Goal: Transaction & Acquisition: Purchase product/service

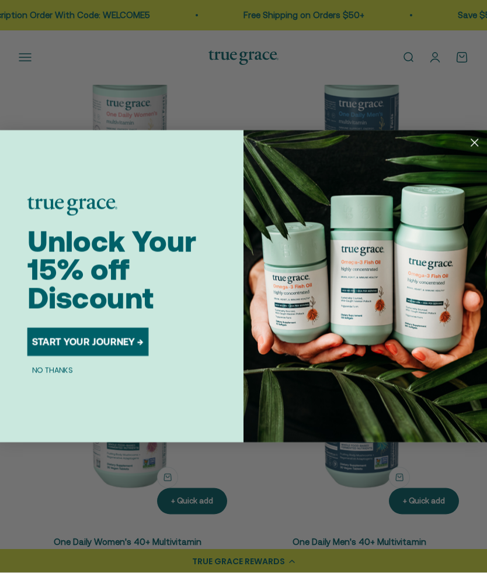
scroll to position [266, 0]
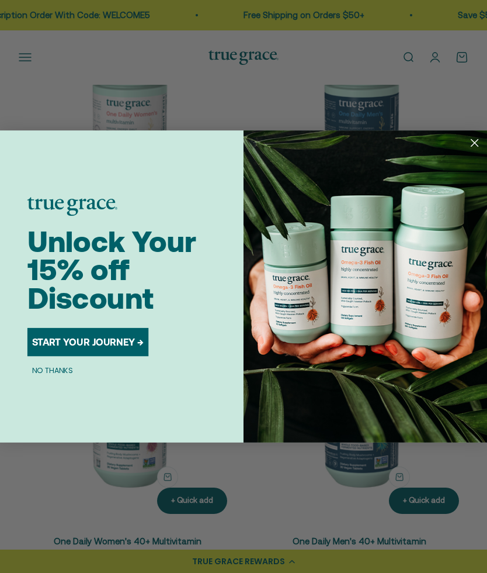
click at [465, 147] on img "POPUP Form" at bounding box center [366, 286] width 244 height 312
click at [470, 148] on circle "Close dialog" at bounding box center [475, 143] width 16 height 16
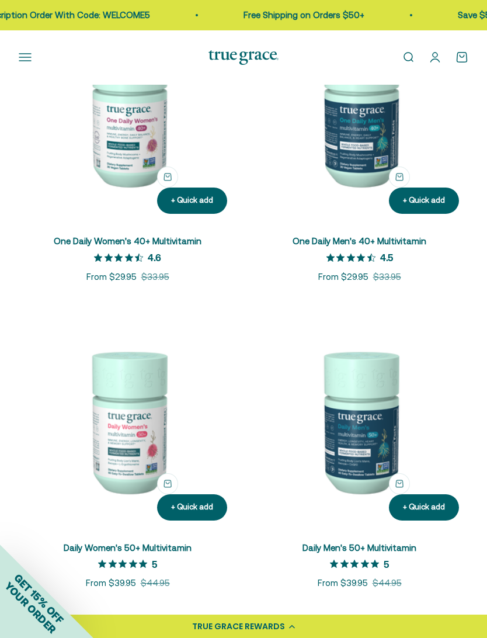
scroll to position [590, 0]
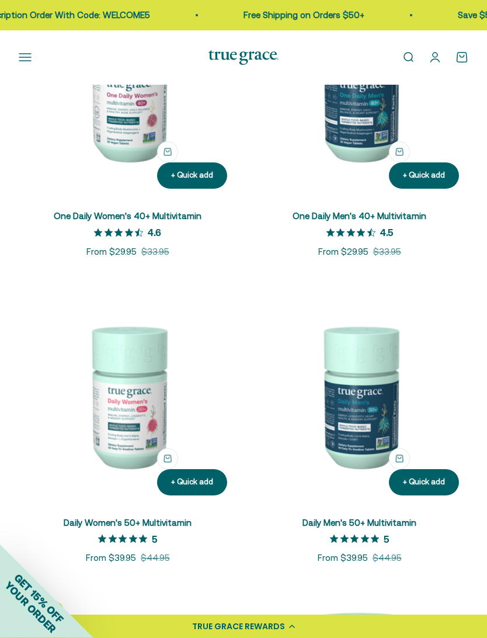
click at [123, 419] on img at bounding box center [128, 396] width 218 height 218
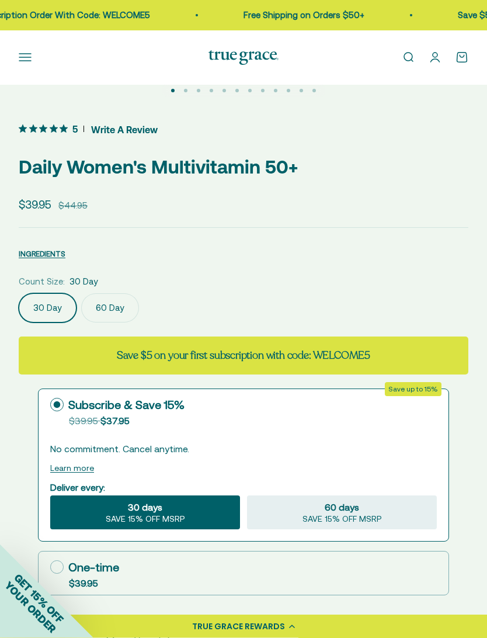
scroll to position [470, 0]
click at [103, 314] on label "60 Day" at bounding box center [110, 307] width 58 height 29
click at [19, 293] on input "60 Day" at bounding box center [18, 293] width 1 height 1
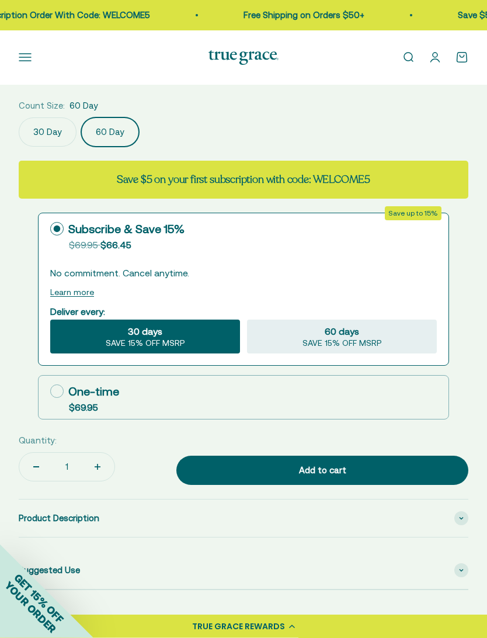
click at [59, 395] on icon at bounding box center [56, 391] width 13 height 13
click at [50, 392] on input "One-time $69.95" at bounding box center [50, 391] width 1 height 1
radio input "true"
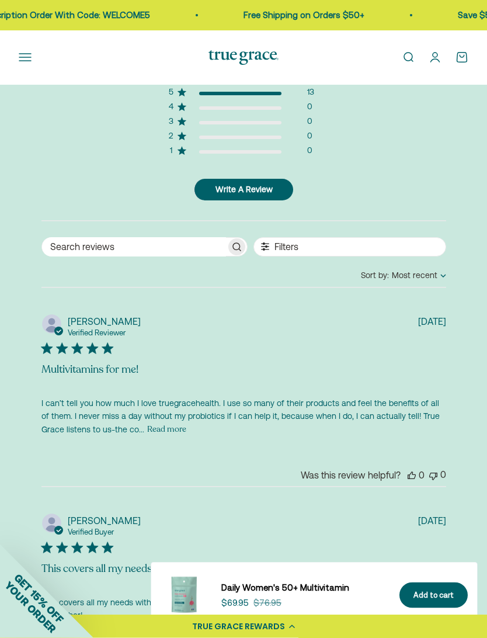
scroll to position [3367, 0]
